Goal: Information Seeking & Learning: Learn about a topic

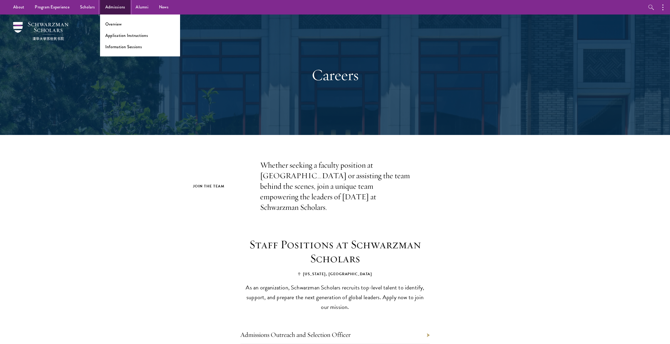
click at [115, 7] on link "Admissions" at bounding box center [115, 7] width 31 height 14
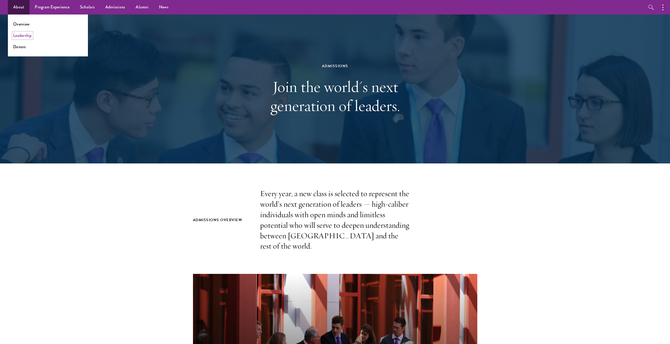
click at [28, 34] on link "Leadership" at bounding box center [22, 35] width 19 height 6
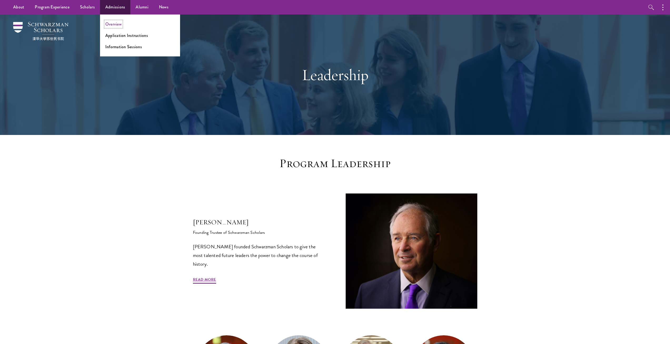
click at [119, 24] on link "Overview" at bounding box center [113, 24] width 16 height 6
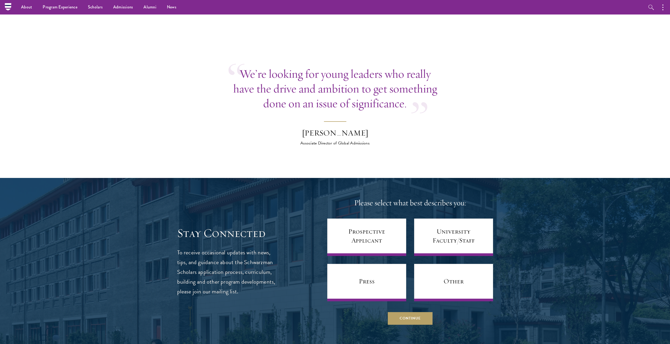
scroll to position [1896, 0]
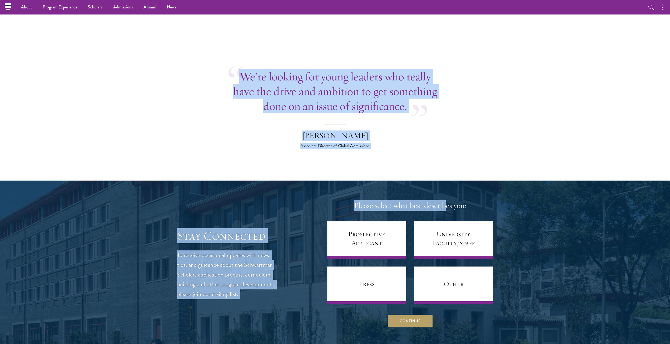
drag, startPoint x: 241, startPoint y: 64, endPoint x: 365, endPoint y: 134, distance: 142.7
click at [345, 142] on div "Associate Director of Global Admissions" at bounding box center [335, 145] width 92 height 6
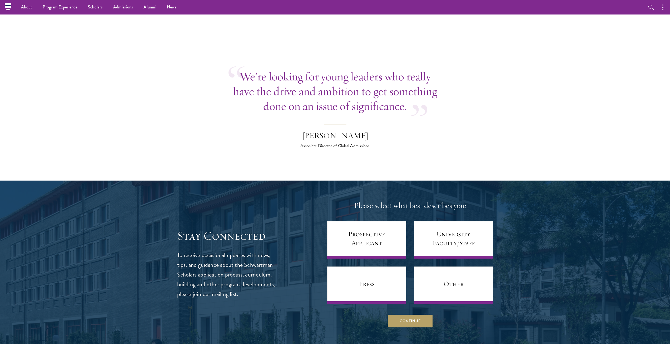
click at [305, 142] on div "Associate Director of Global Admissions" at bounding box center [335, 145] width 92 height 6
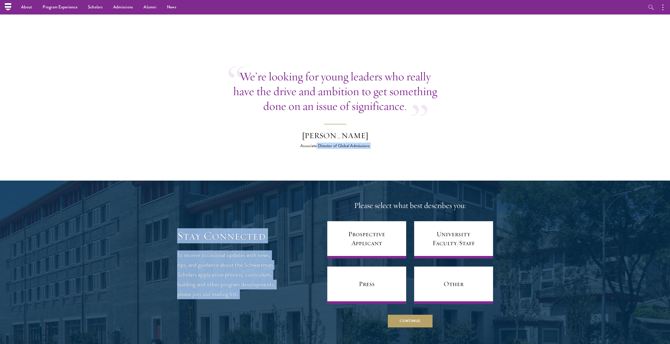
drag, startPoint x: 317, startPoint y: 135, endPoint x: 284, endPoint y: 139, distance: 32.8
